Goal: Task Accomplishment & Management: Use online tool/utility

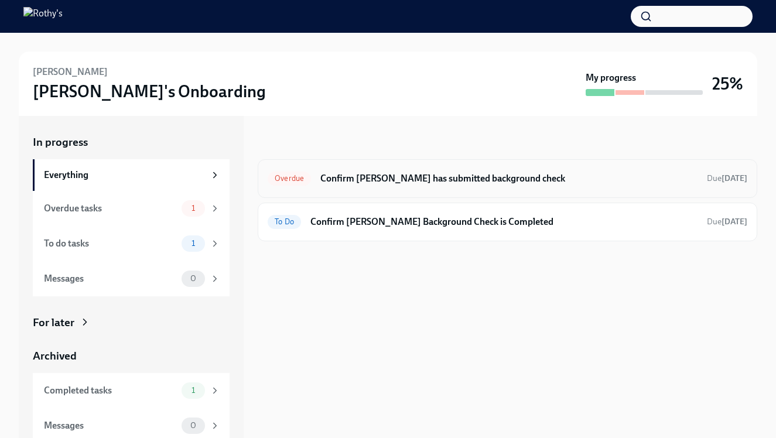
click at [397, 178] on h6 "Confirm [PERSON_NAME] has submitted background check" at bounding box center [508, 178] width 377 height 13
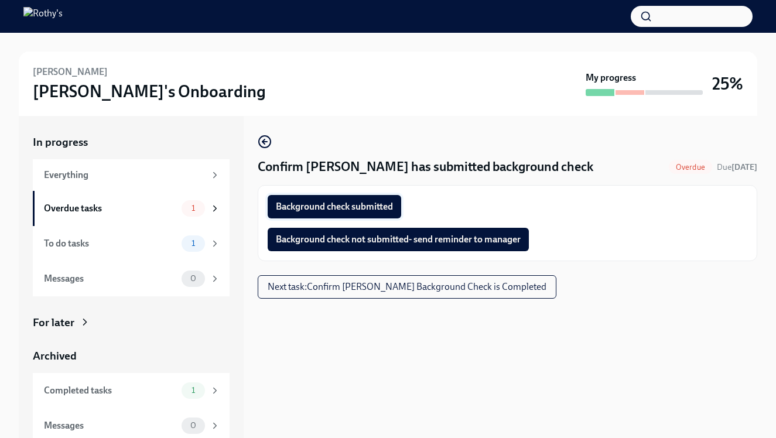
click at [356, 207] on span "Background check submitted" at bounding box center [334, 207] width 117 height 12
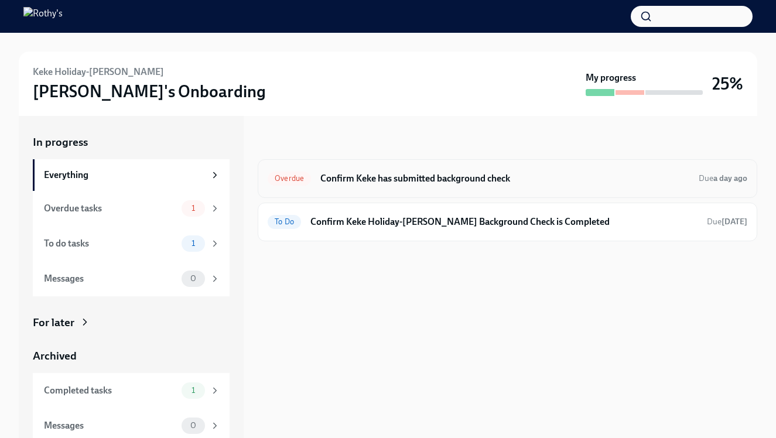
click at [414, 185] on div "Overdue Confirm Keke has submitted background check Due a day ago" at bounding box center [508, 178] width 480 height 19
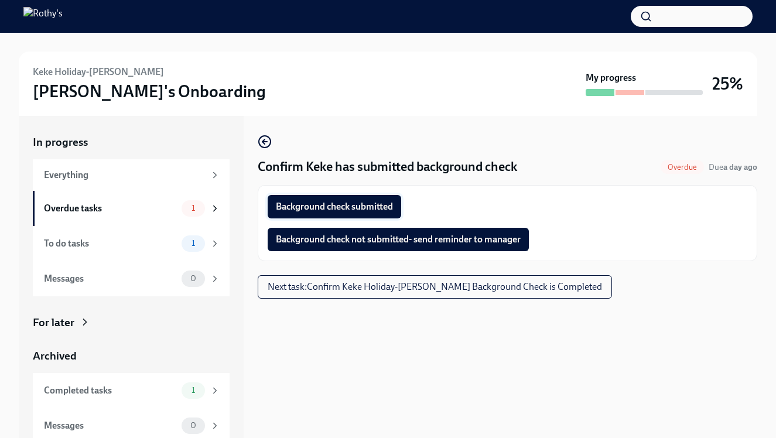
click at [390, 205] on span "Background check submitted" at bounding box center [334, 207] width 117 height 12
